Goal: Information Seeking & Learning: Find specific fact

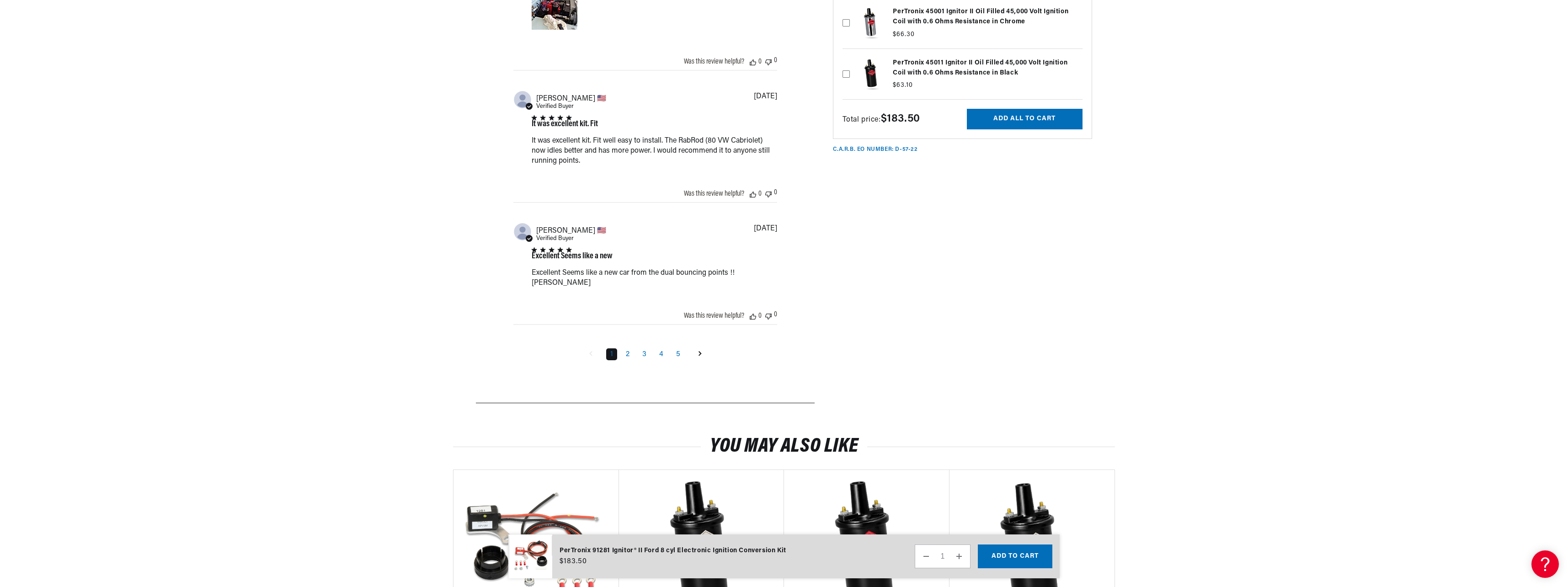
scroll to position [0, 277]
click at [630, 350] on link "2" at bounding box center [627, 354] width 12 height 12
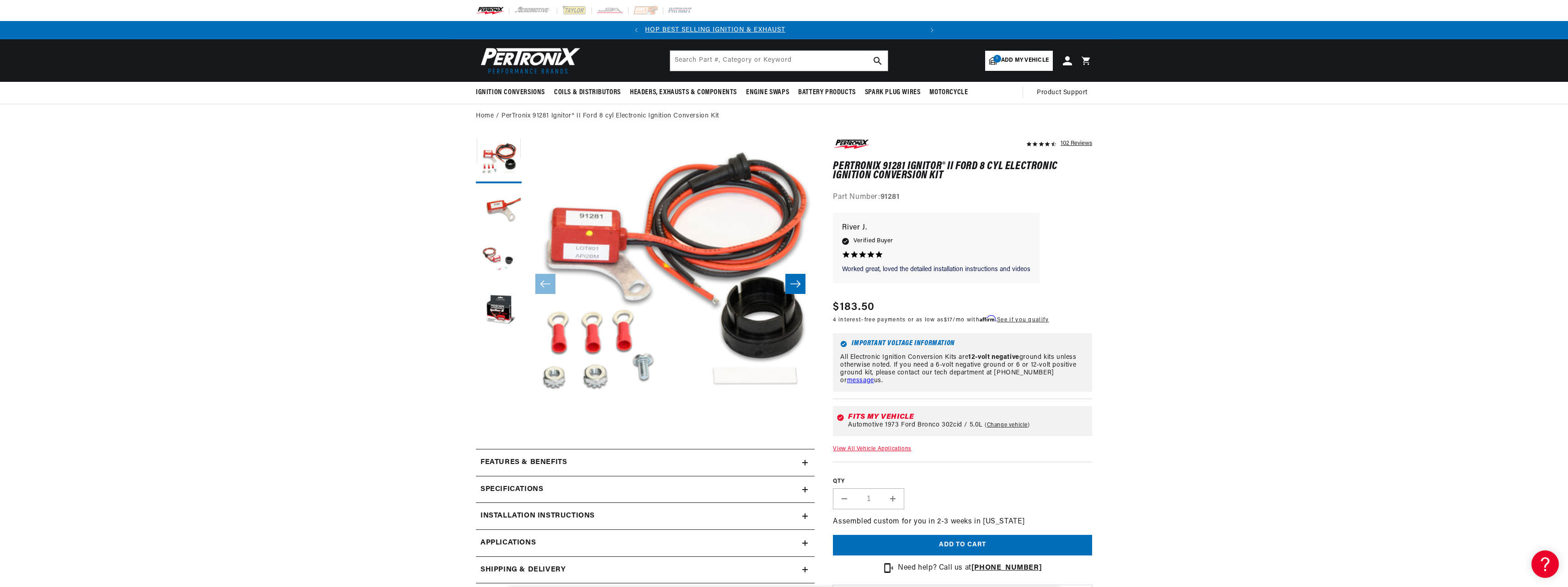
scroll to position [0, 0]
drag, startPoint x: 828, startPoint y: 165, endPoint x: 943, endPoint y: 169, distance: 115.1
drag, startPoint x: 943, startPoint y: 169, endPoint x: 922, endPoint y: 163, distance: 21.8
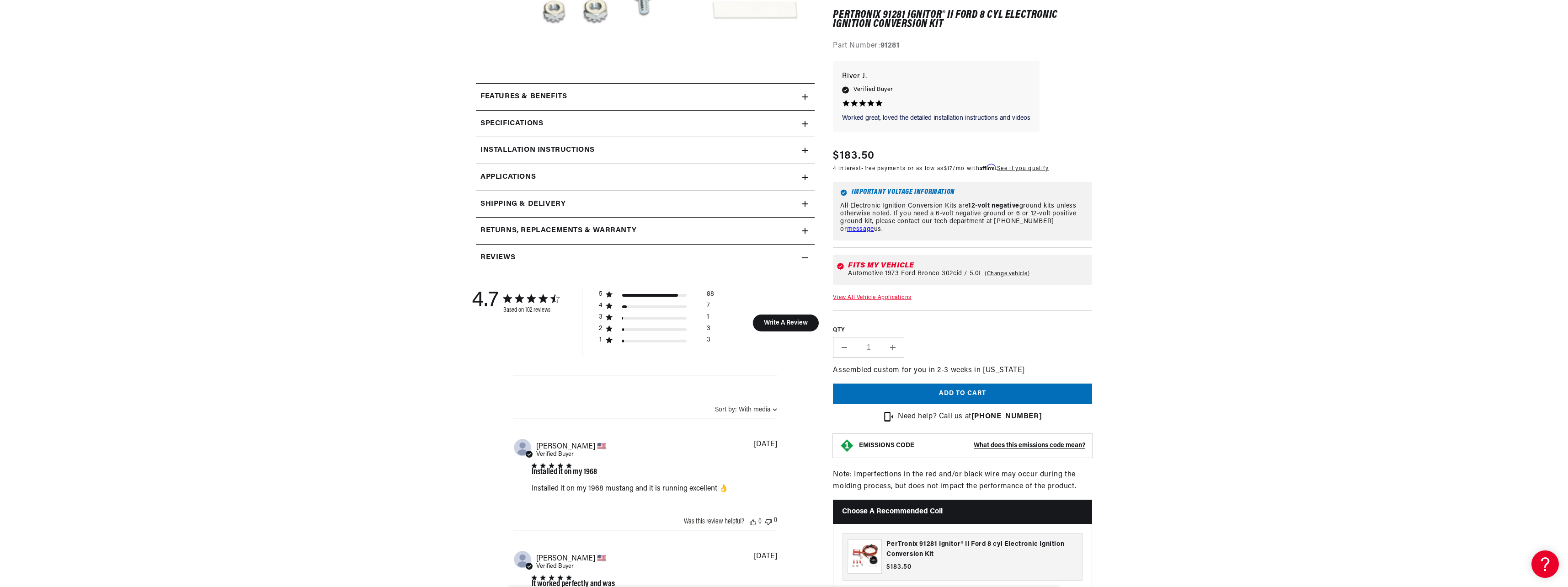
scroll to position [0, 277]
click at [648, 197] on summary "Shipping & Delivery" at bounding box center [645, 204] width 338 height 26
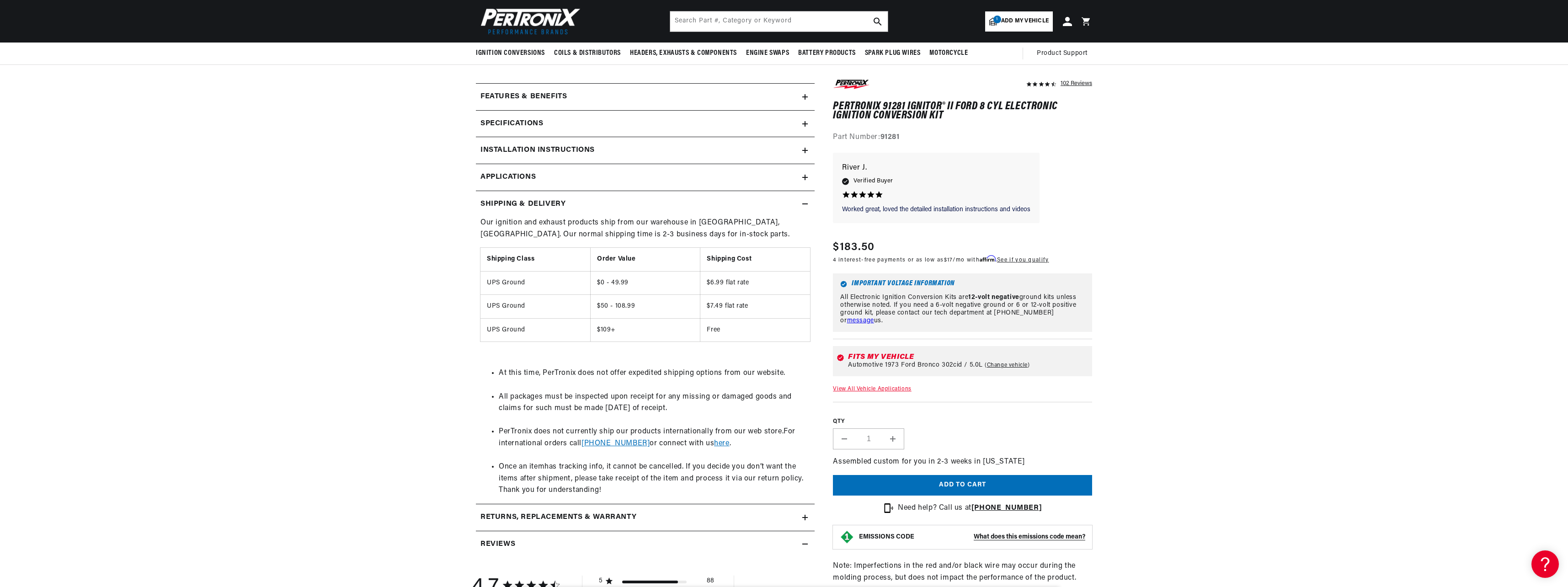
scroll to position [0, 0]
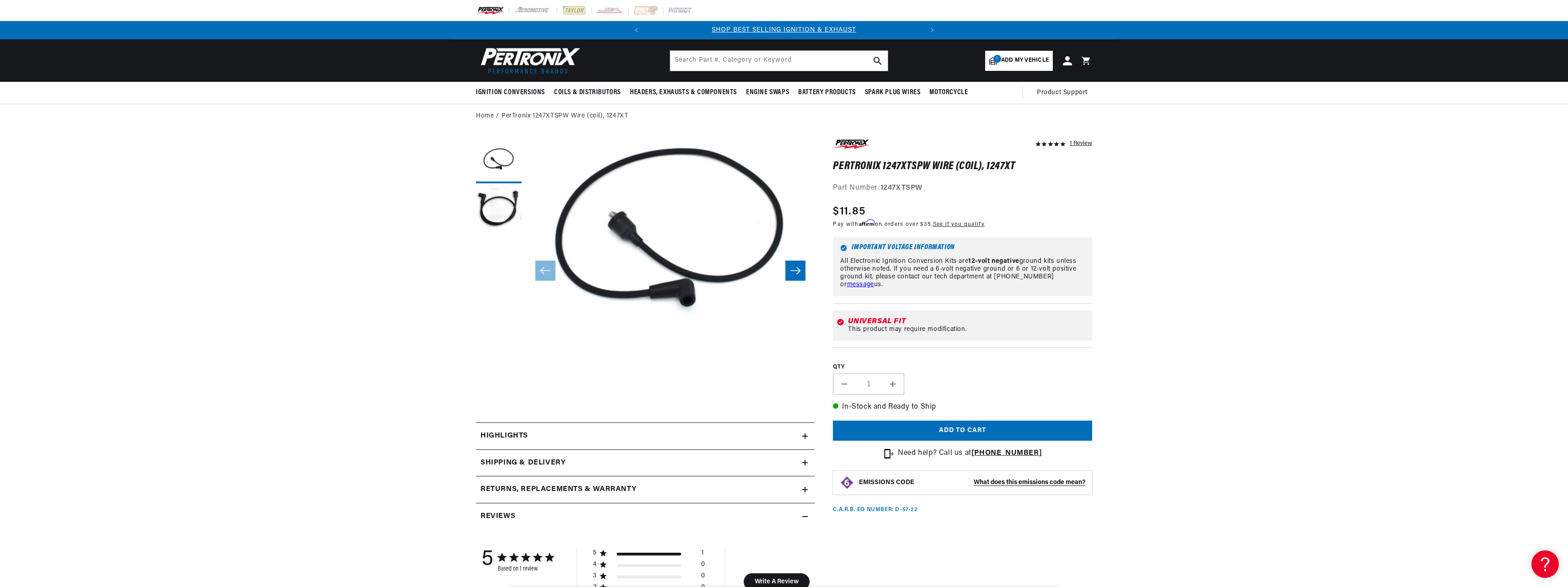
scroll to position [0, 277]
click at [903, 186] on strong "1247XTSPW" at bounding box center [901, 188] width 42 height 8
copy strong "1247XTSPW"
